Goal: Unclear

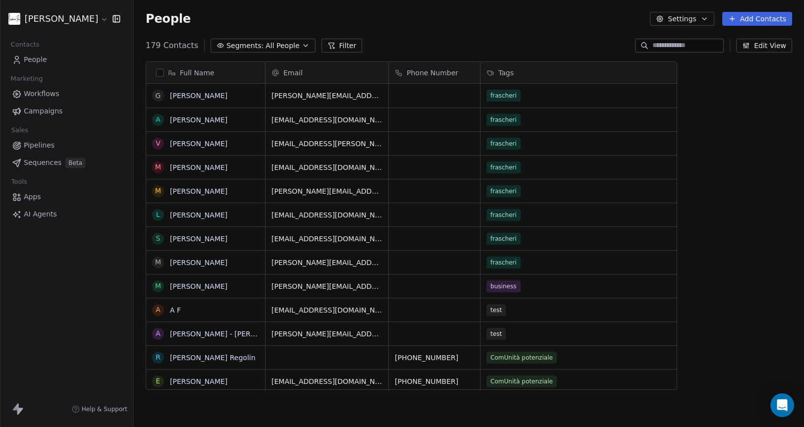
scroll to position [376, 670]
